Goal: Find specific page/section

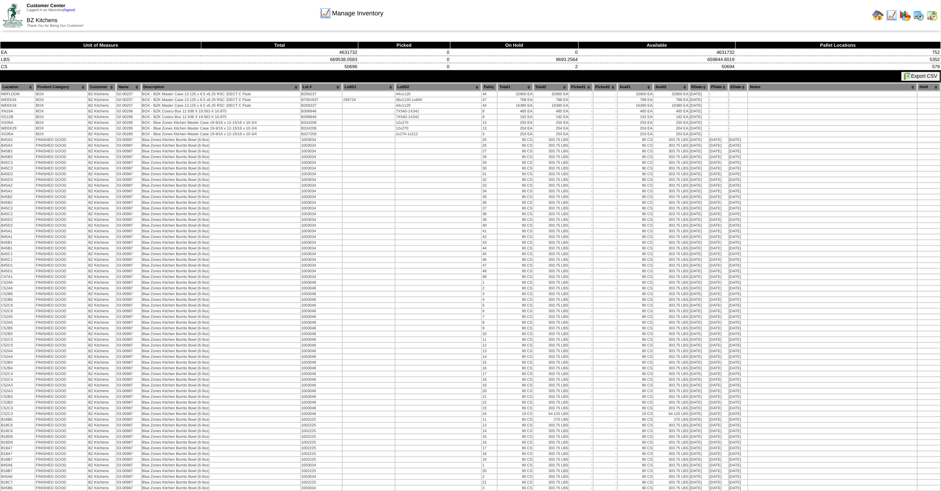
click at [913, 75] on button "Export CSV" at bounding box center [920, 76] width 39 height 9
click at [916, 15] on img at bounding box center [918, 15] width 11 height 11
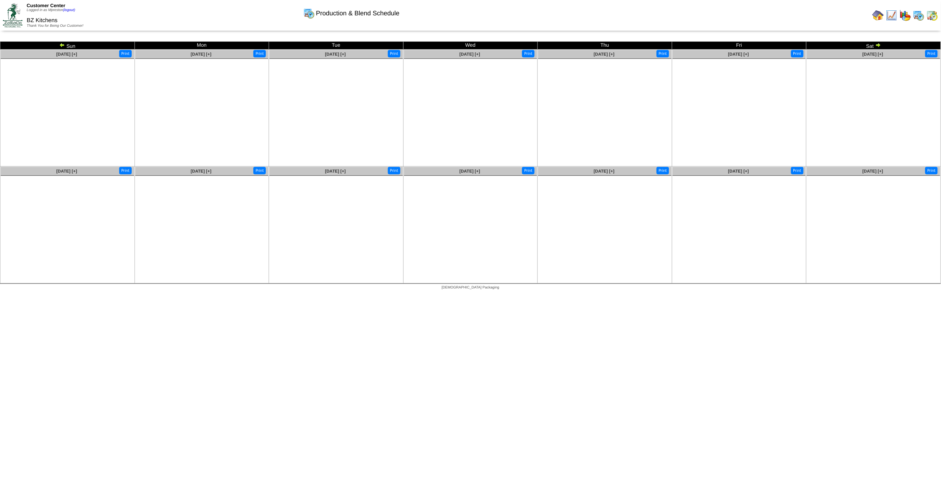
click at [62, 45] on img at bounding box center [62, 45] width 6 height 6
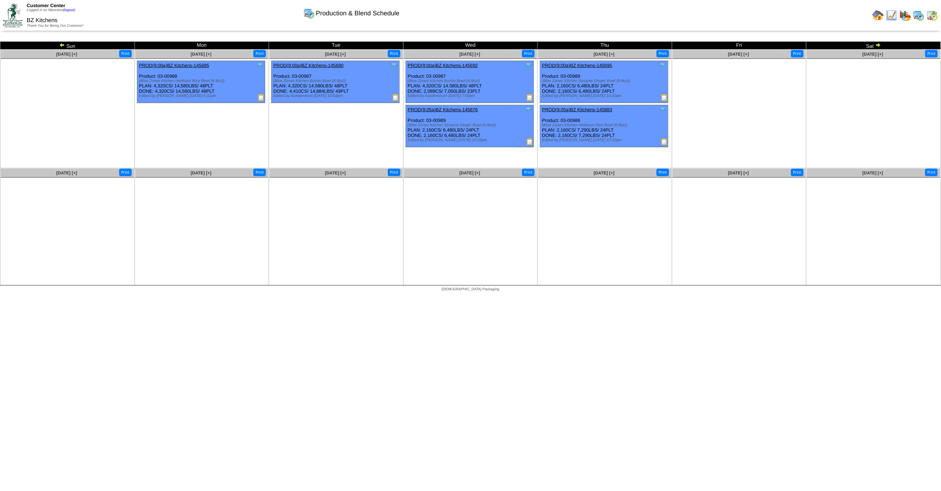
click at [61, 45] on img at bounding box center [62, 45] width 6 height 6
